Goal: Find contact information: Find contact information

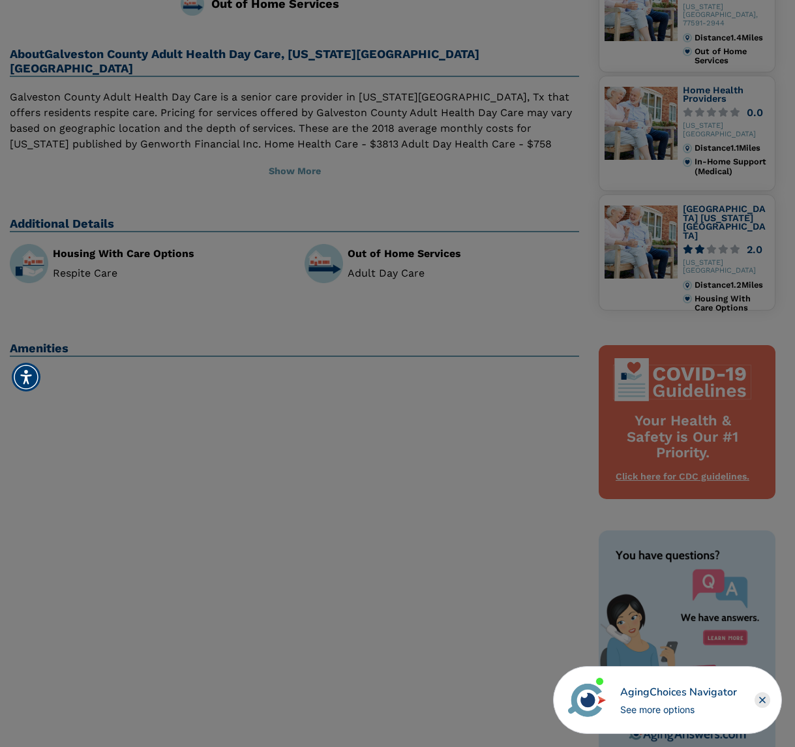
scroll to position [326, 0]
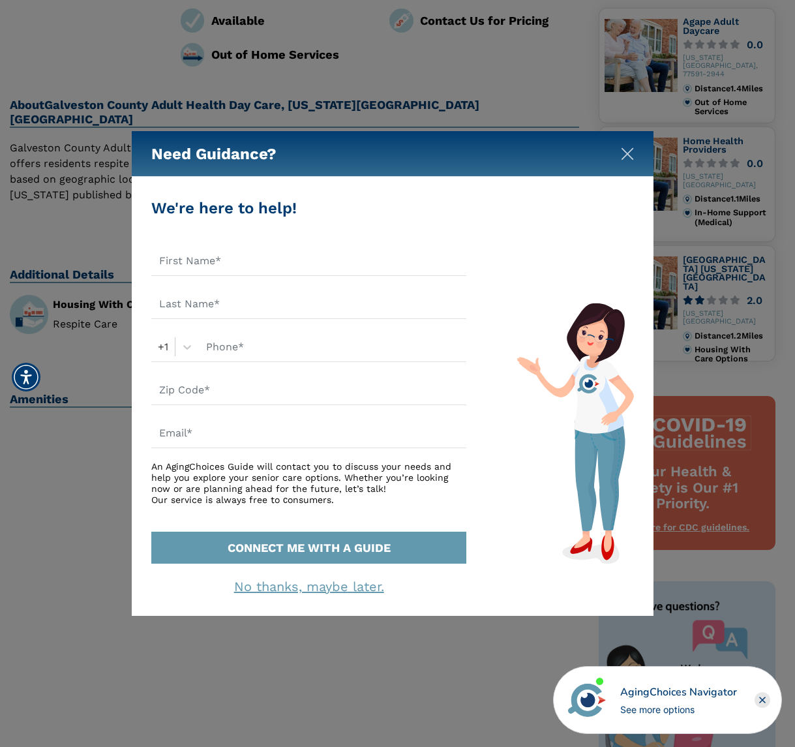
click at [632, 155] on img "Close" at bounding box center [627, 153] width 13 height 13
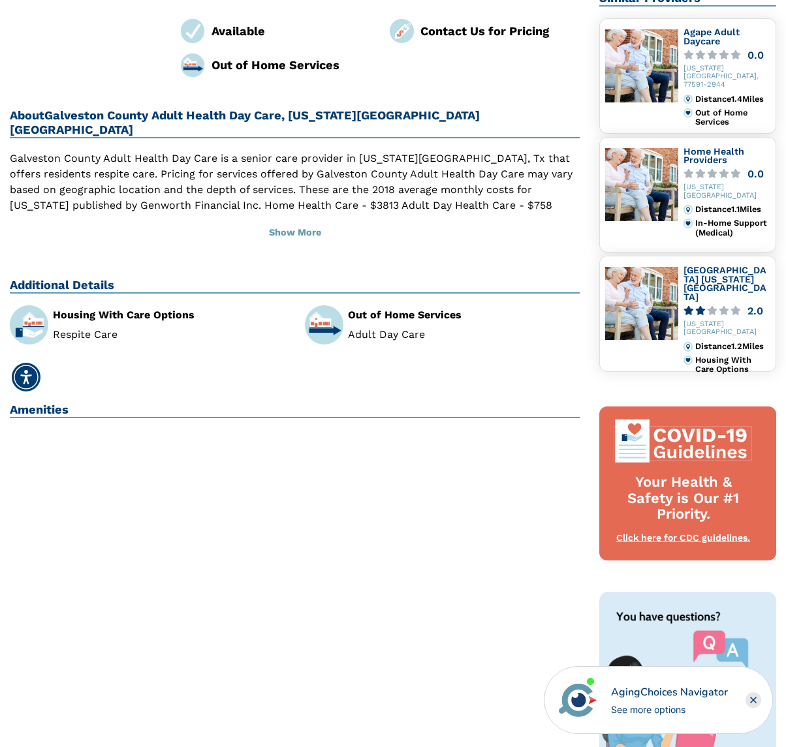
scroll to position [0, 0]
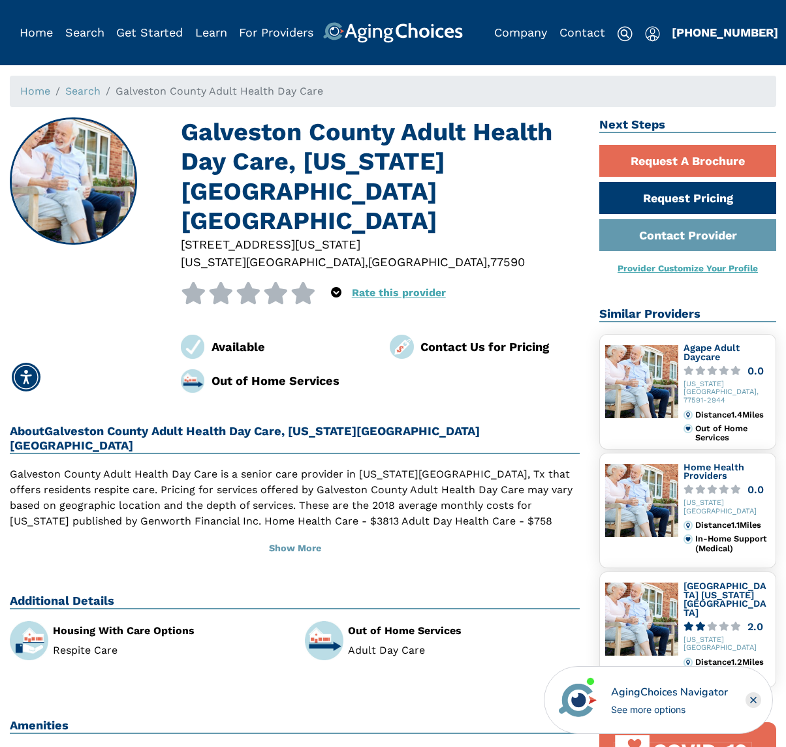
click at [475, 338] on div "Contact Us for Pricing" at bounding box center [499, 347] width 159 height 18
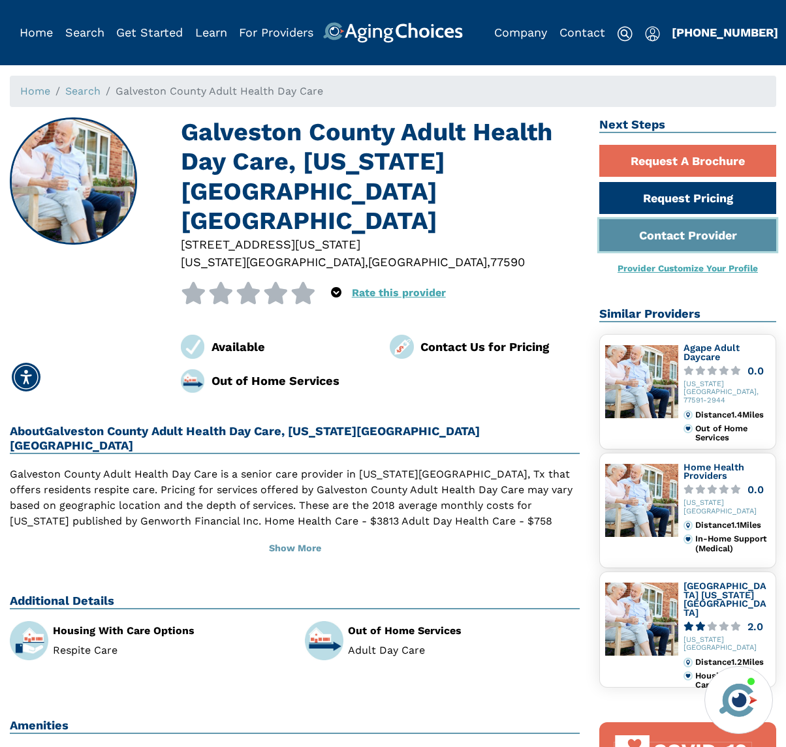
click at [675, 241] on link "Contact Provider" at bounding box center [687, 235] width 177 height 32
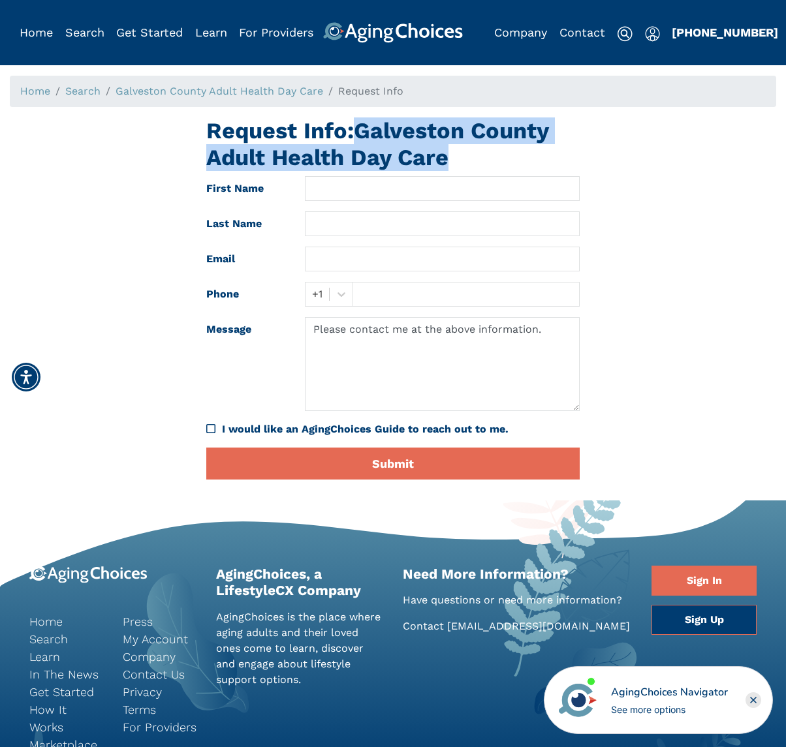
drag, startPoint x: 356, startPoint y: 125, endPoint x: 511, endPoint y: 167, distance: 160.2
click at [511, 167] on h1 "Request Info: Galveston County Adult Health Day Care" at bounding box center [392, 144] width 373 height 54
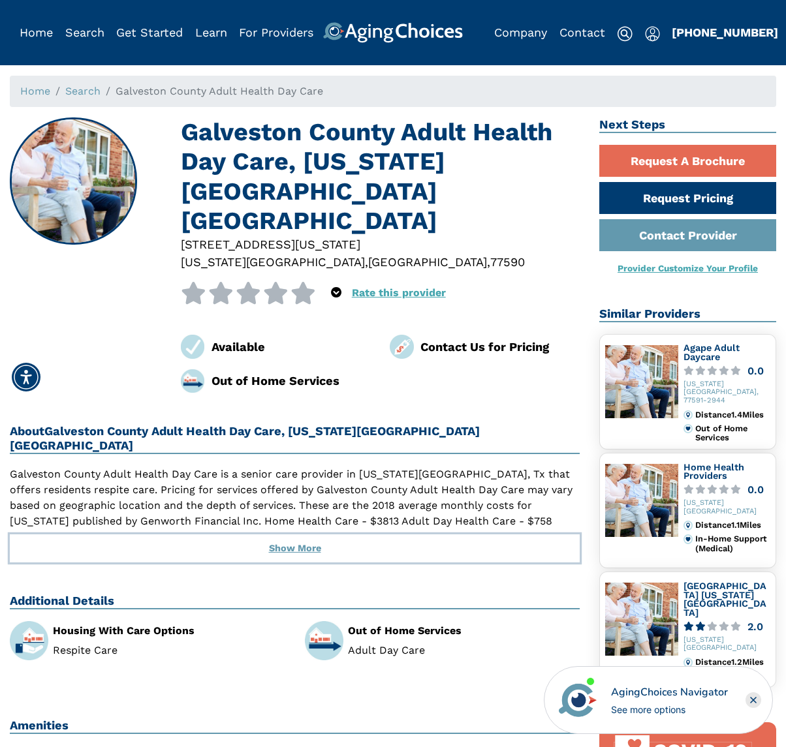
click at [325, 534] on button "Show More" at bounding box center [295, 548] width 570 height 29
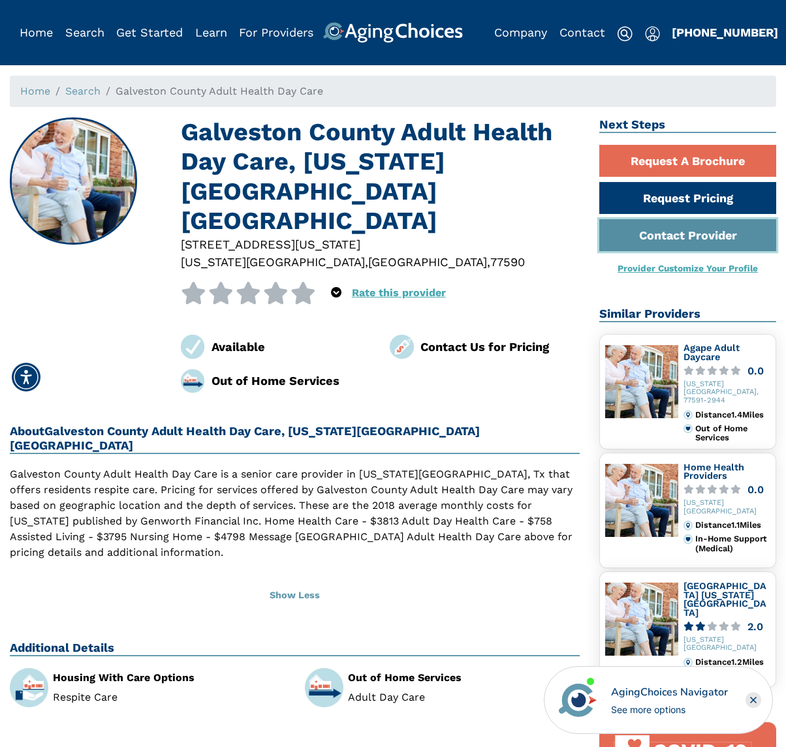
click at [681, 221] on link "Contact Provider" at bounding box center [687, 235] width 177 height 32
